Goal: Task Accomplishment & Management: Manage account settings

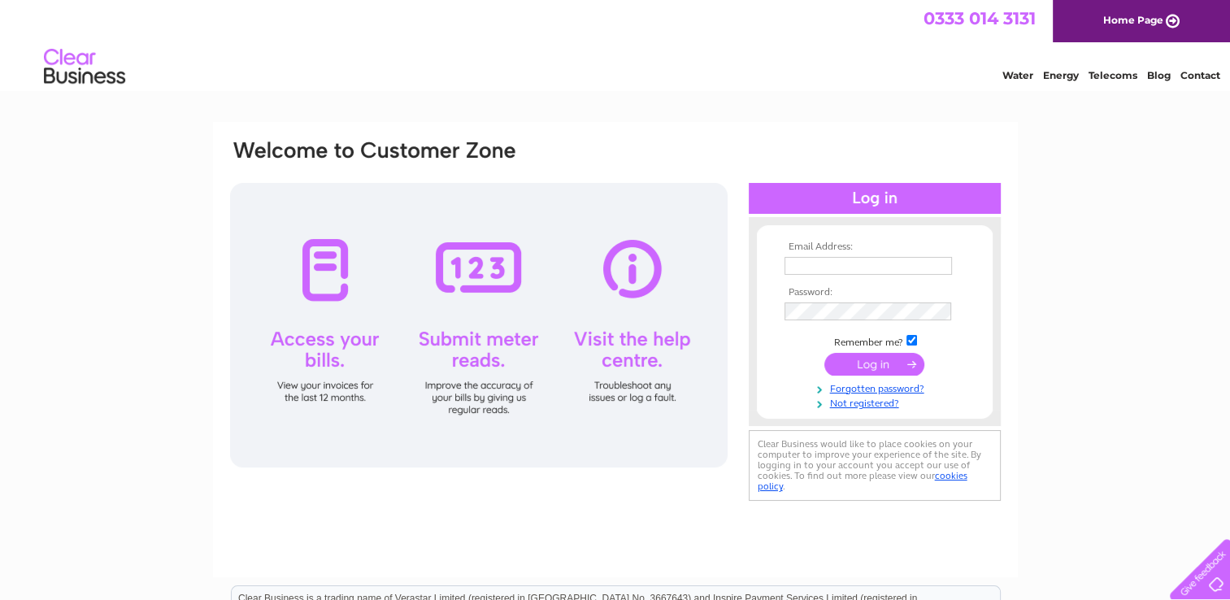
type input "[EMAIL_ADDRESS][DOMAIN_NAME]"
click at [857, 360] on input "submit" at bounding box center [874, 364] width 100 height 23
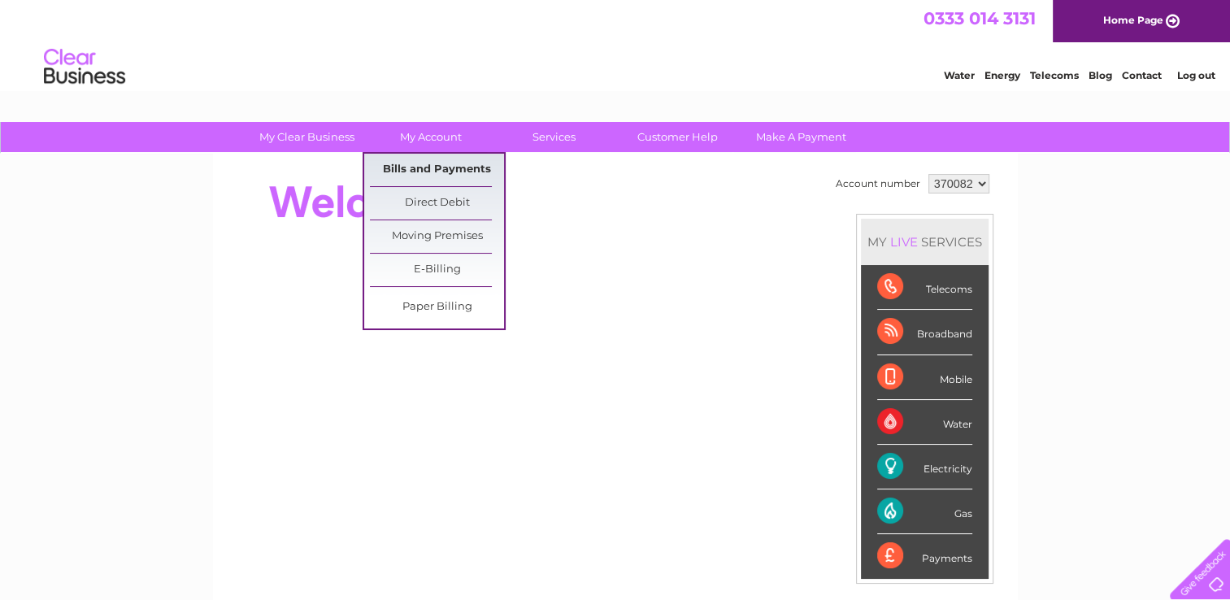
click at [411, 167] on link "Bills and Payments" at bounding box center [437, 170] width 134 height 33
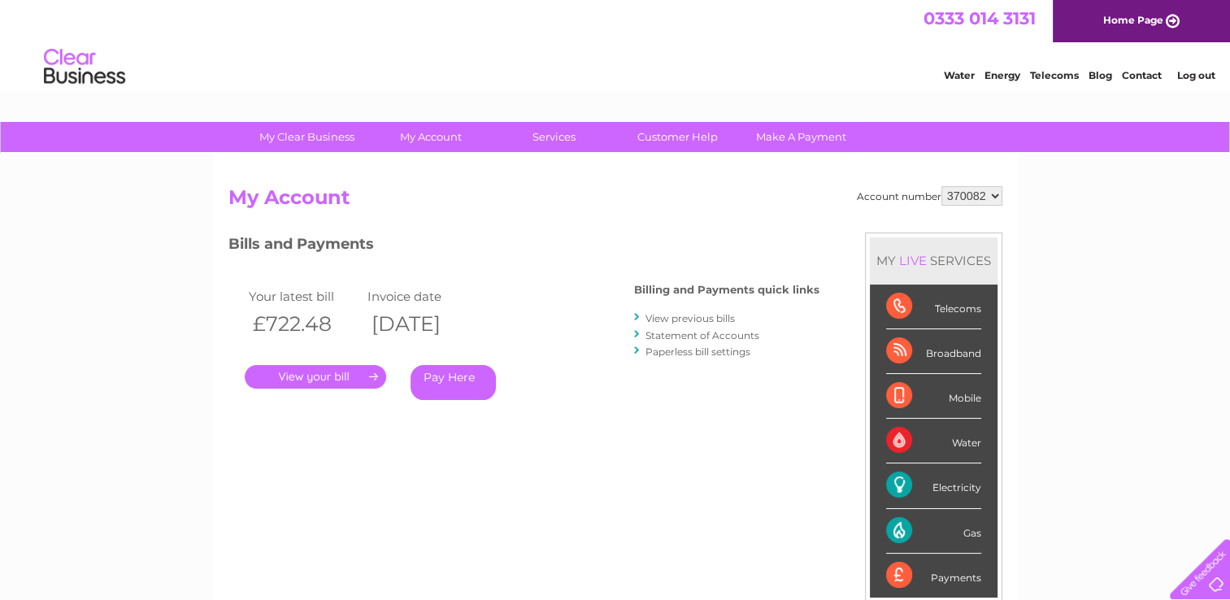
click at [289, 374] on link "." at bounding box center [315, 377] width 141 height 24
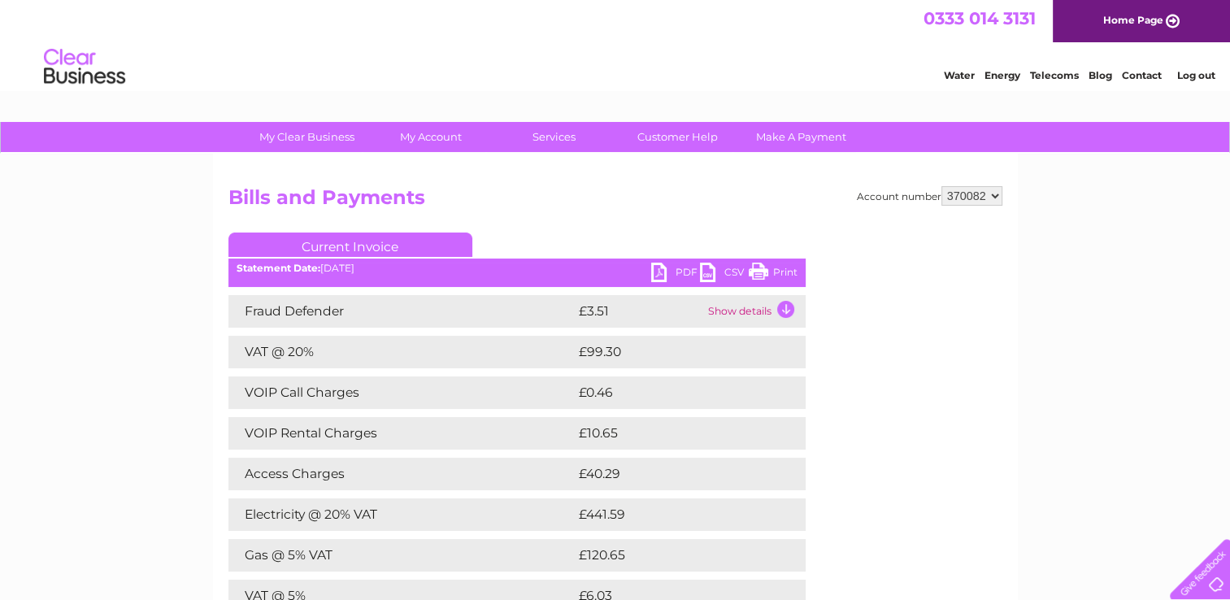
click at [762, 267] on link "Print" at bounding box center [773, 275] width 49 height 24
